Goal: Browse casually: Explore the website without a specific task or goal

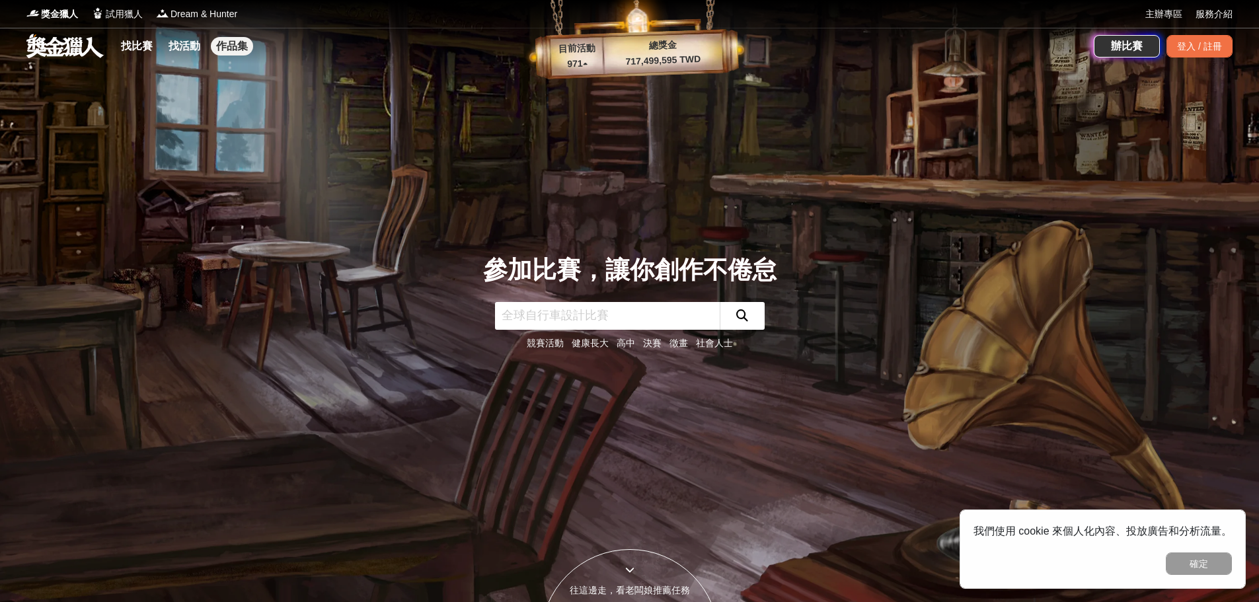
click at [228, 44] on link "作品集" at bounding box center [232, 46] width 42 height 18
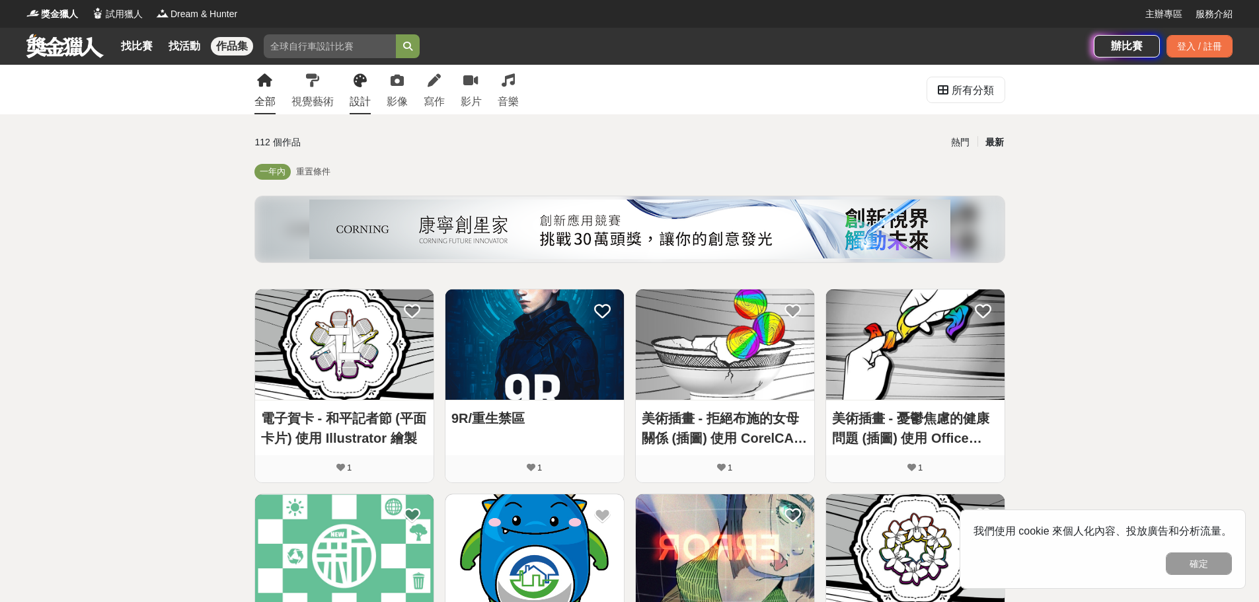
click at [351, 91] on link "設計" at bounding box center [359, 90] width 21 height 50
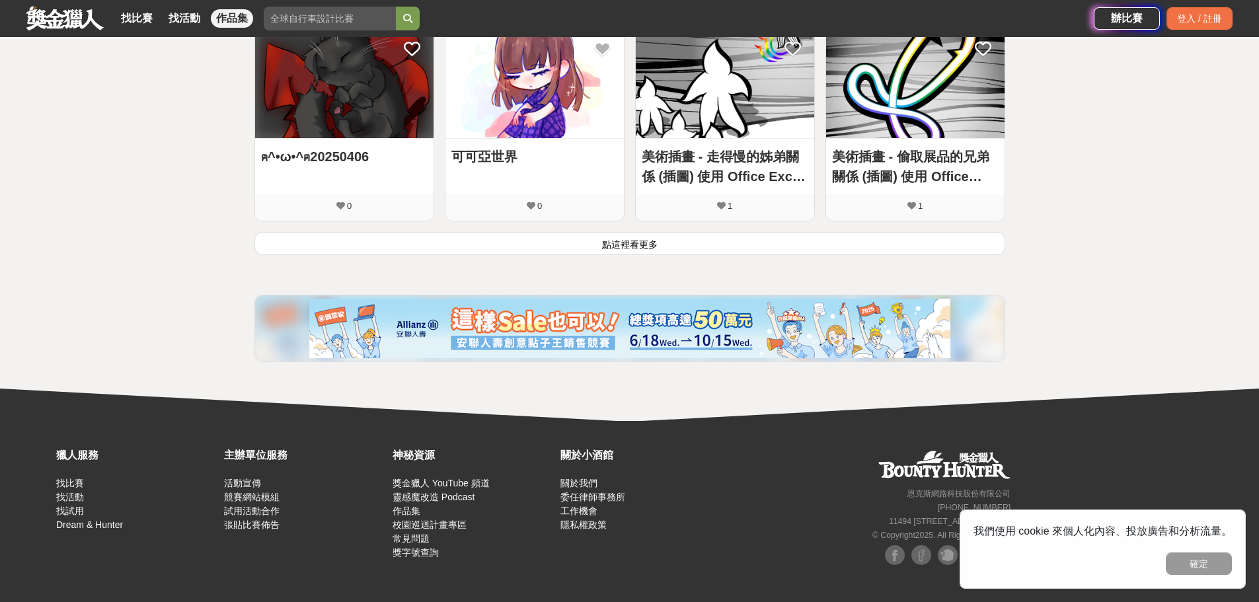
scroll to position [879, 0]
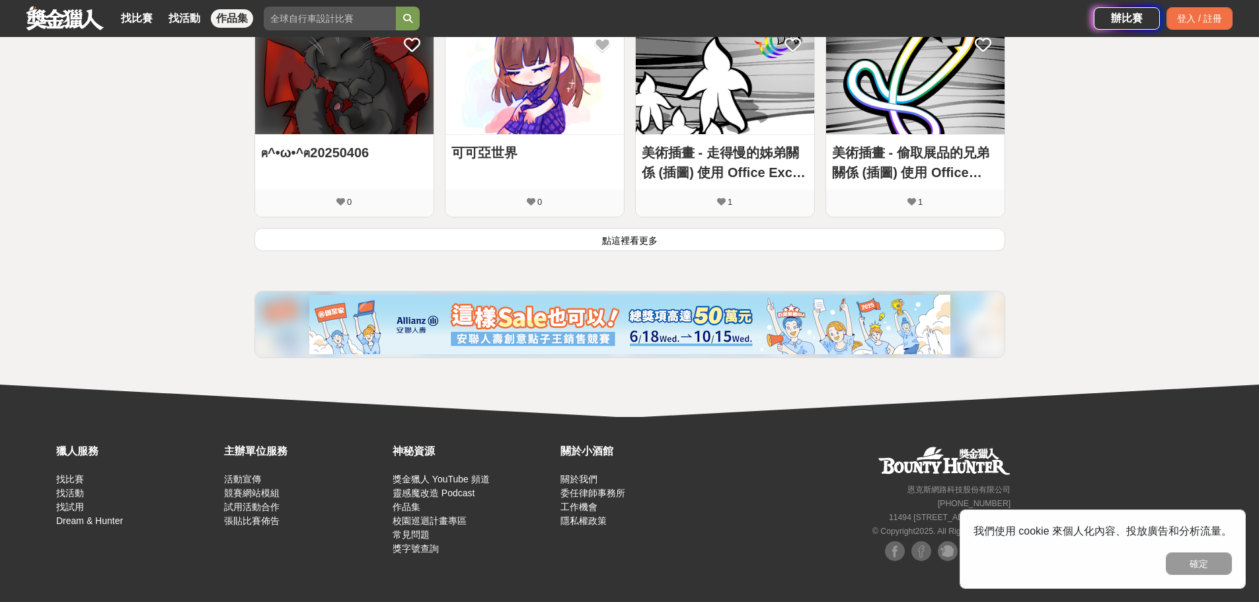
click at [596, 237] on button "點這裡看更多" at bounding box center [629, 239] width 751 height 23
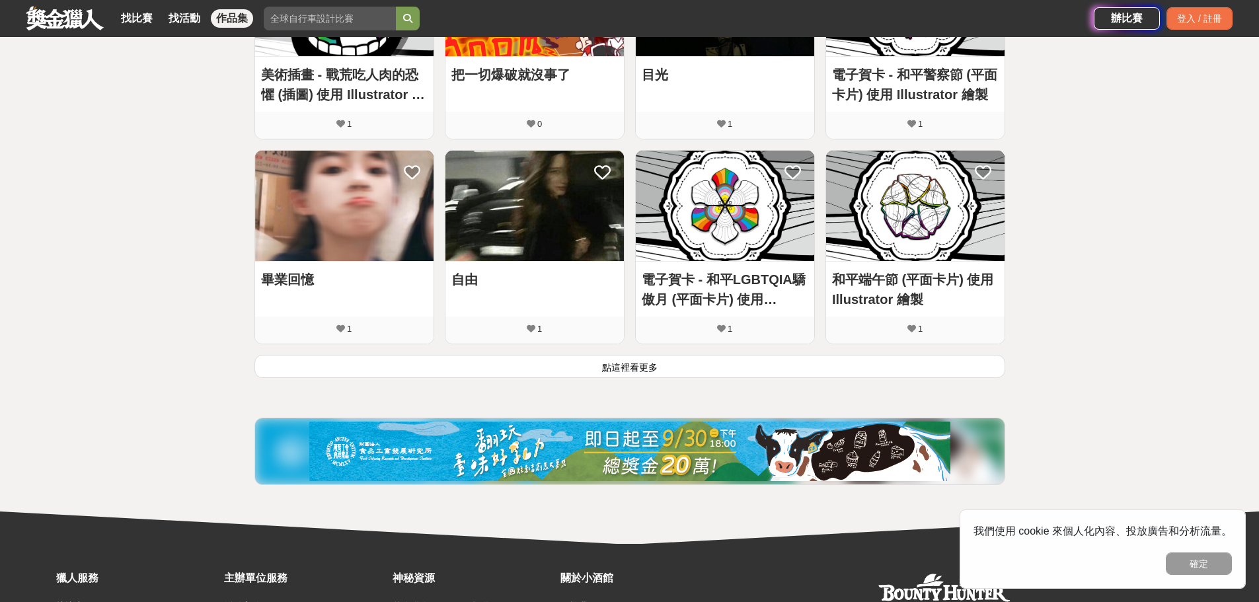
scroll to position [1570, 0]
click at [301, 233] on img at bounding box center [344, 206] width 178 height 110
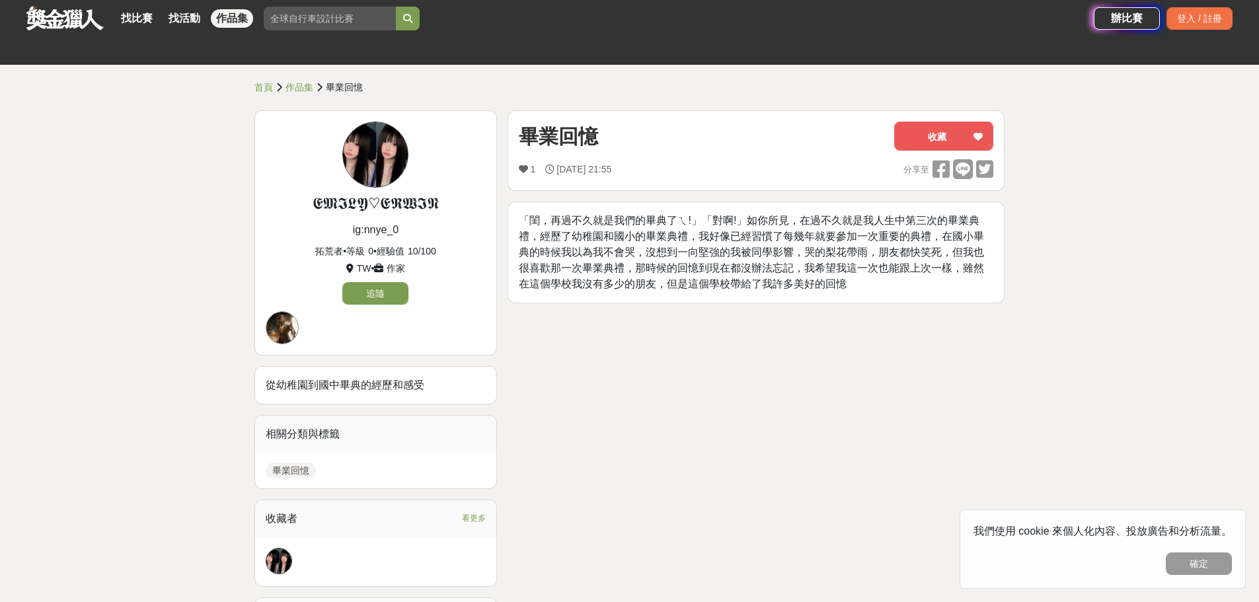
click at [65, 18] on link at bounding box center [65, 17] width 80 height 25
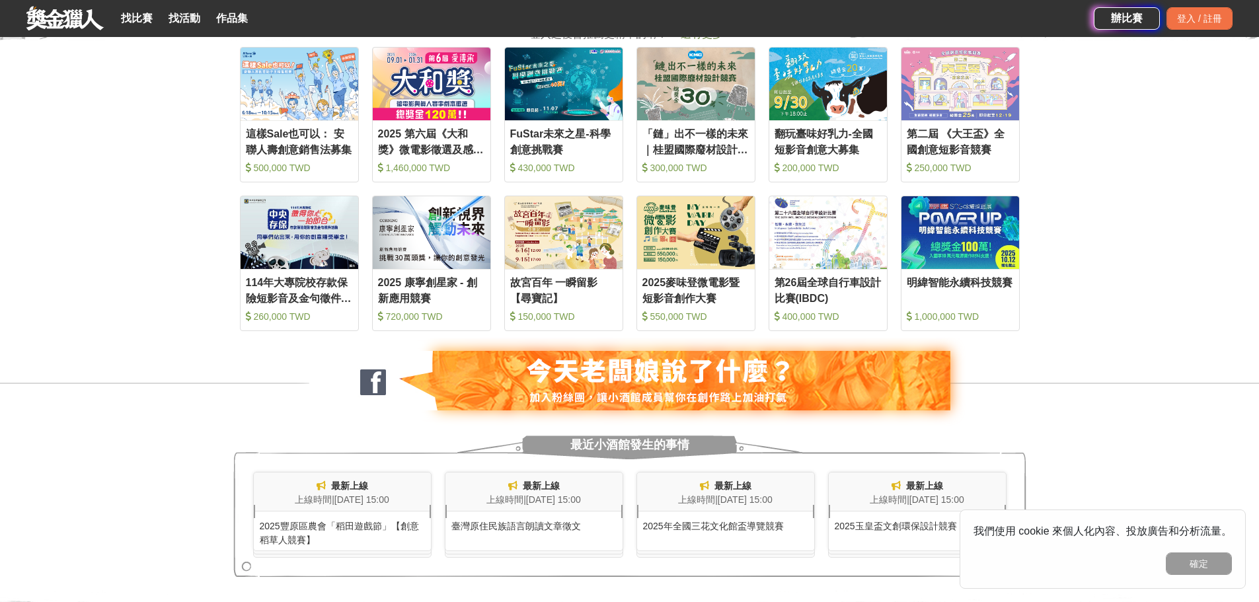
scroll to position [739, 0]
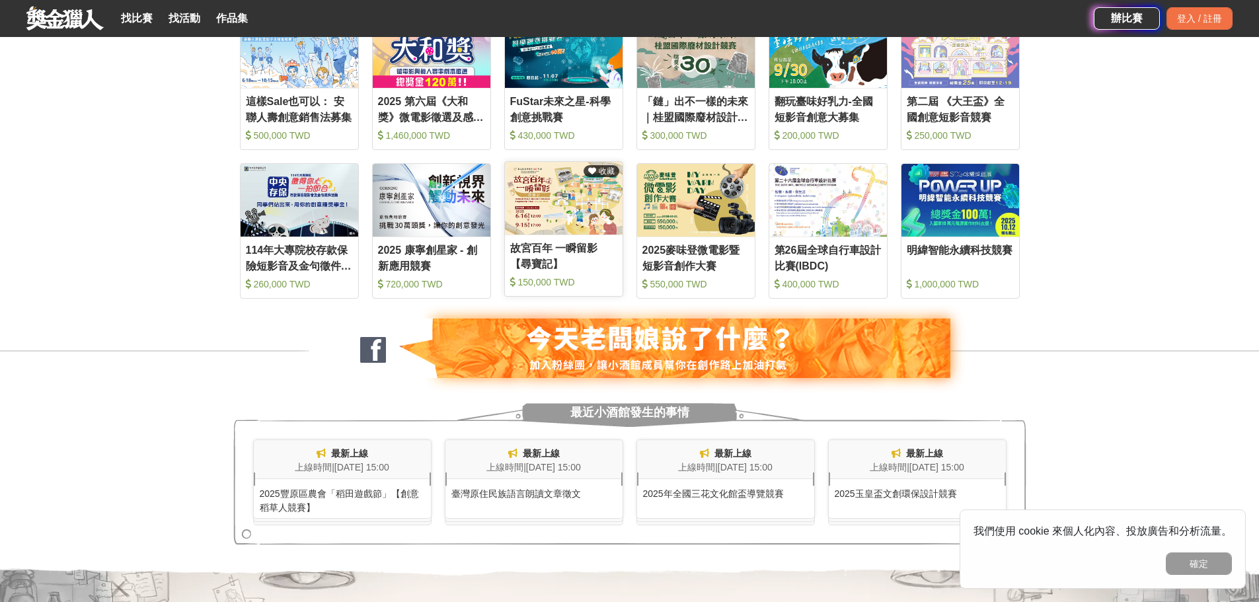
click at [554, 214] on img at bounding box center [564, 198] width 118 height 73
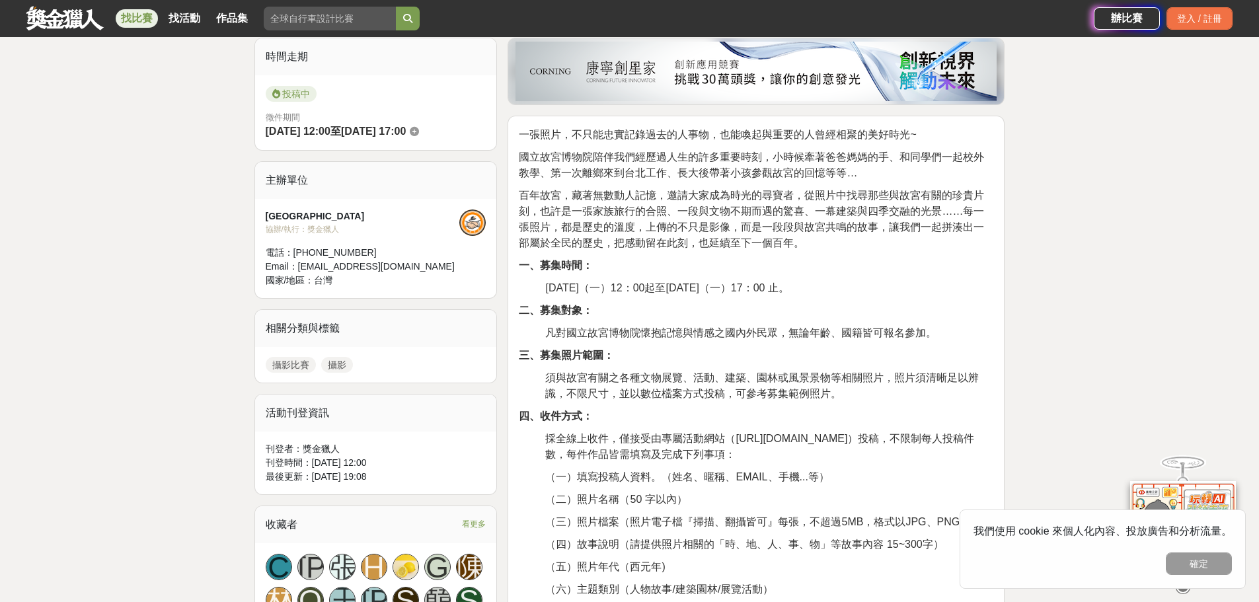
scroll to position [336, 0]
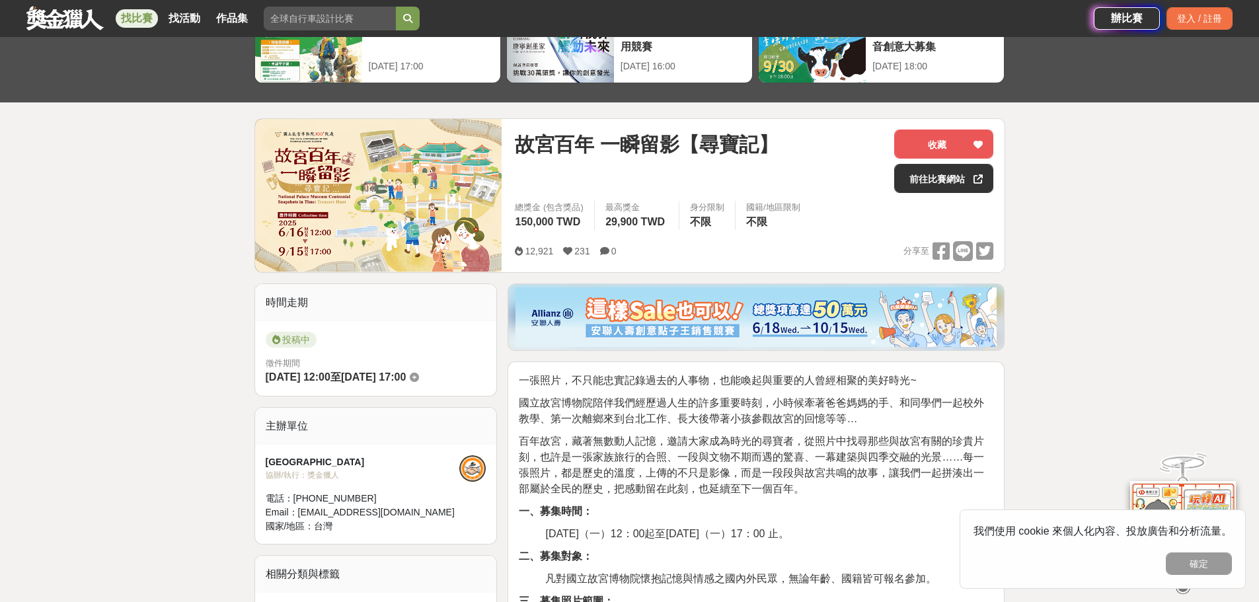
scroll to position [84, 0]
